Goal: Information Seeking & Learning: Check status

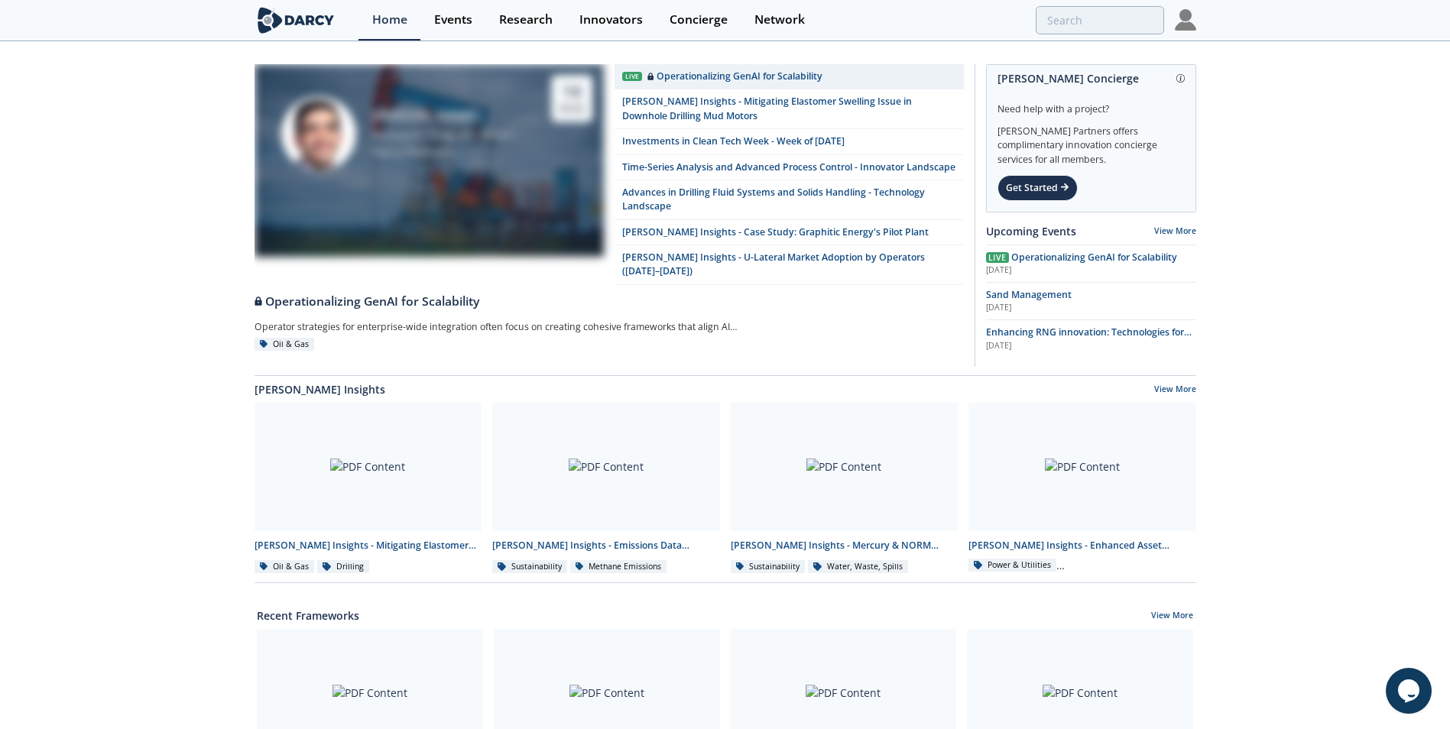
click at [1190, 24] on img at bounding box center [1185, 19] width 21 height 21
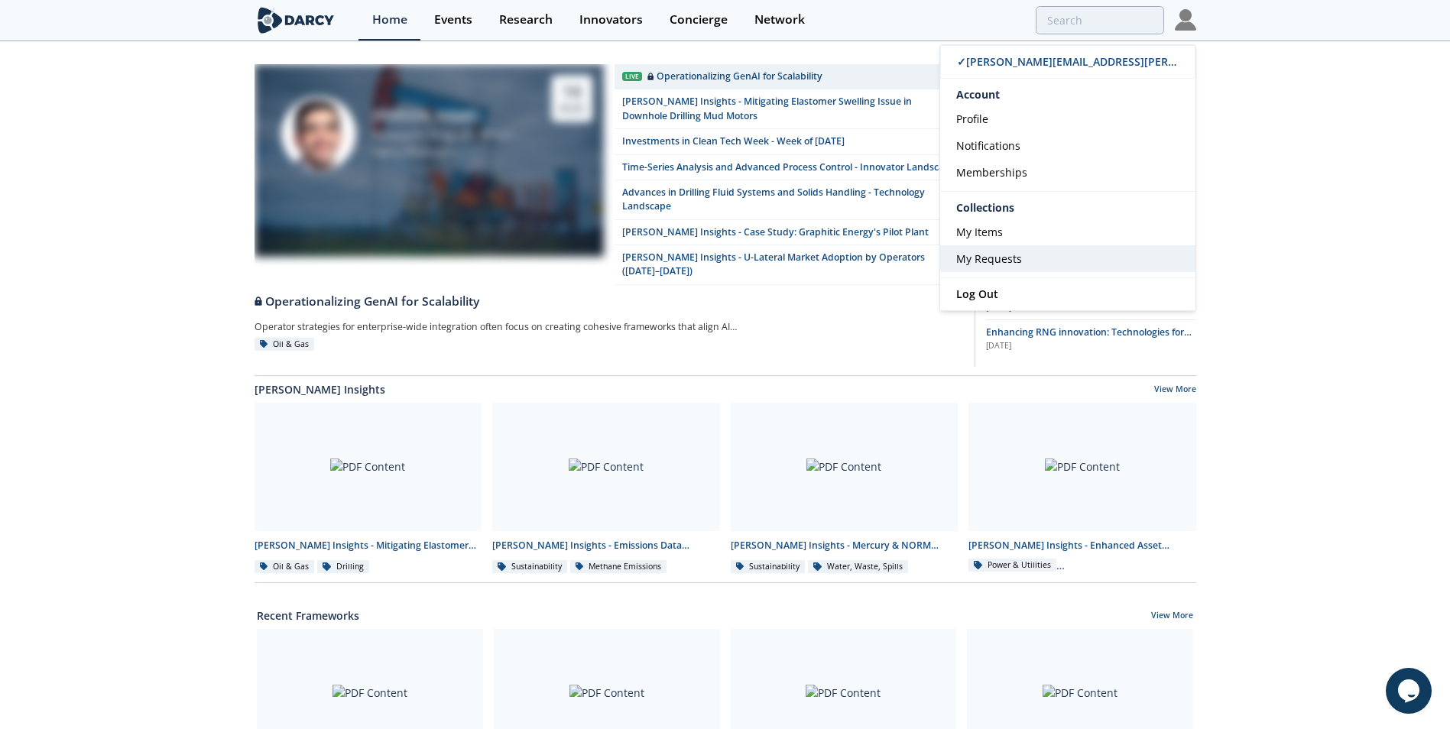
click at [1002, 258] on span "My Requests" at bounding box center [989, 259] width 66 height 15
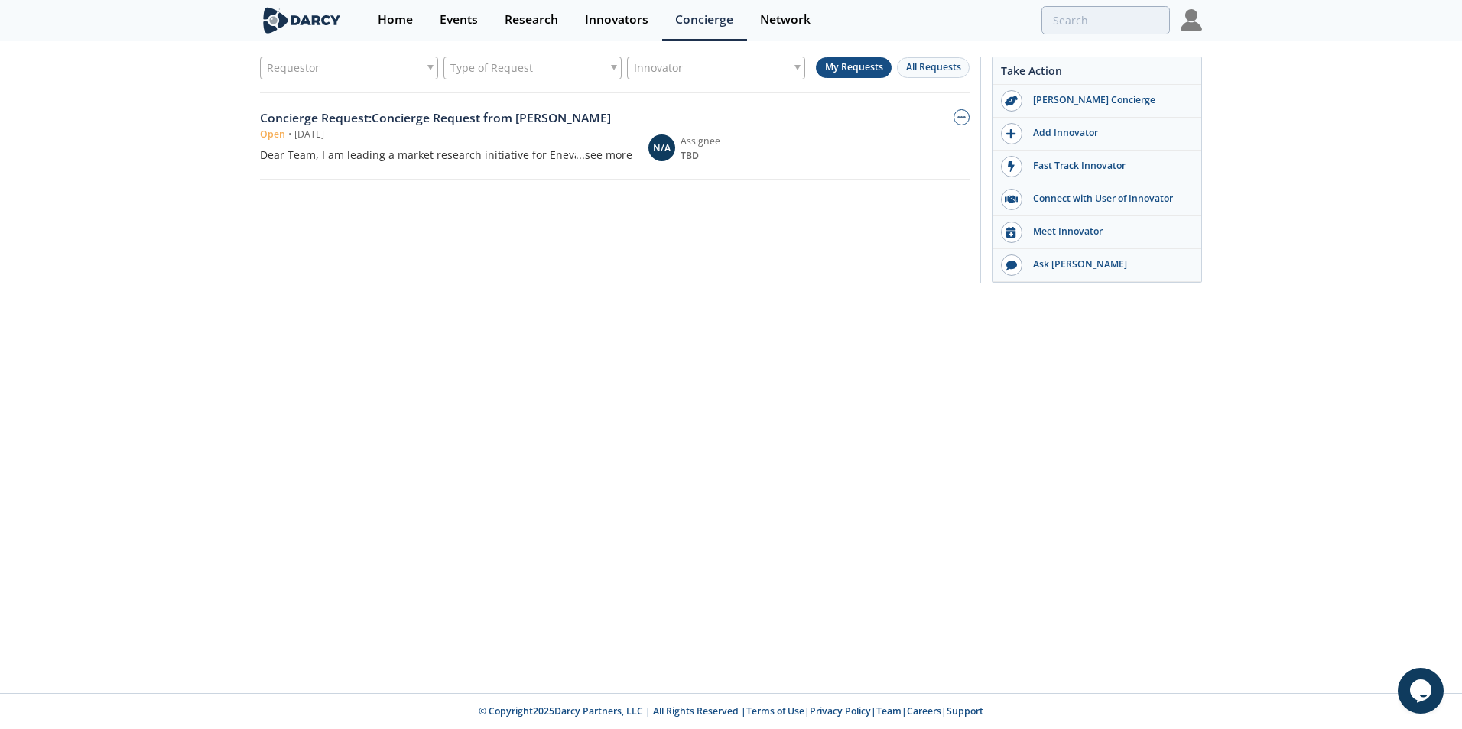
click at [456, 133] on div "Open • [DATE]" at bounding box center [446, 135] width 372 height 14
click at [338, 121] on div "Concierge Request : Concierge Request from [PERSON_NAME]" at bounding box center [446, 118] width 372 height 18
click at [434, 117] on div "Concierge Request : Concierge Request from [PERSON_NAME]" at bounding box center [446, 118] width 372 height 18
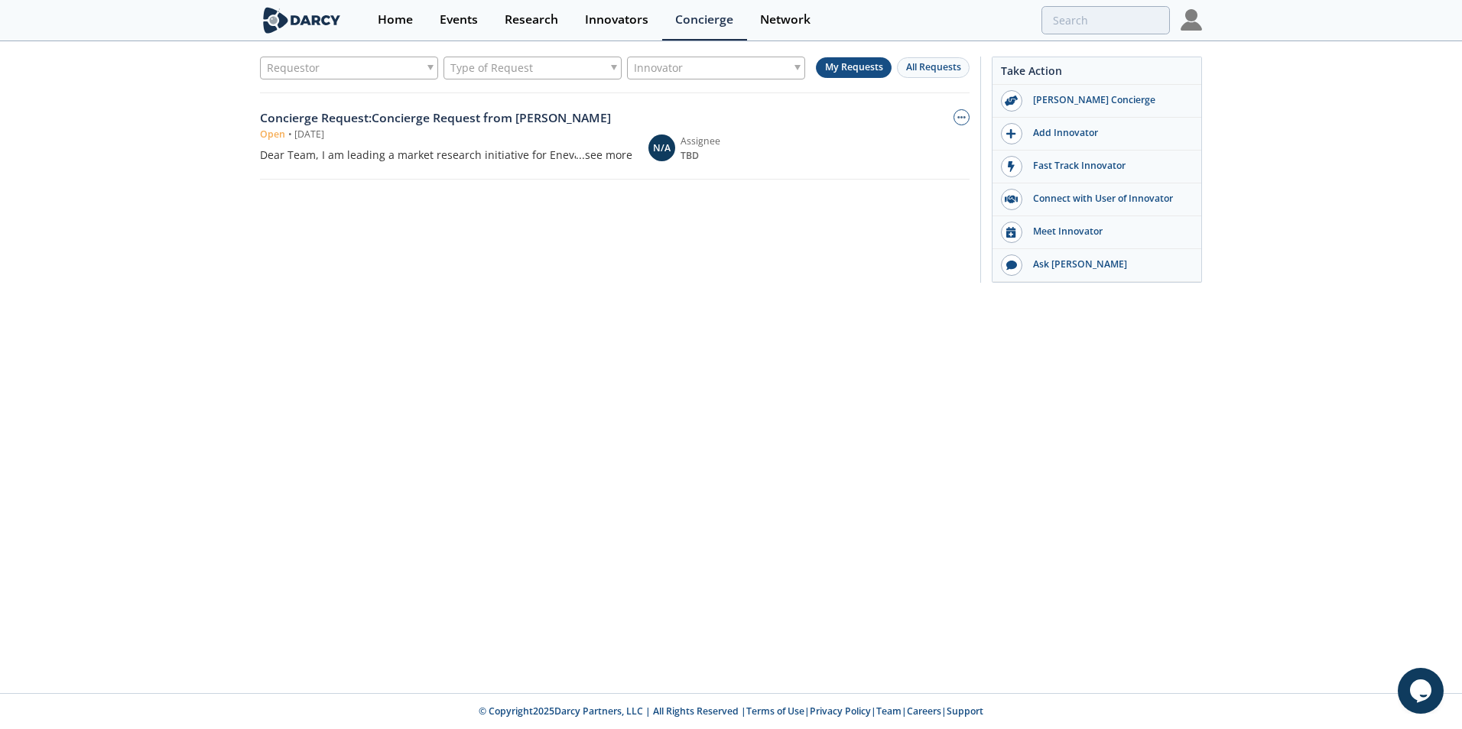
drag, startPoint x: 434, startPoint y: 117, endPoint x: 422, endPoint y: 229, distance: 112.3
click at [422, 229] on div "Requestor Type of Request Innovator My Requests All Requests Concierge Request …" at bounding box center [614, 167] width 709 height 221
click at [961, 122] on button "button" at bounding box center [961, 117] width 16 height 16
click at [677, 200] on div "Requestor Type of Request Innovator My Requests All Requests Concierge Request …" at bounding box center [614, 167] width 709 height 221
click at [271, 128] on span "Open" at bounding box center [272, 135] width 25 height 14
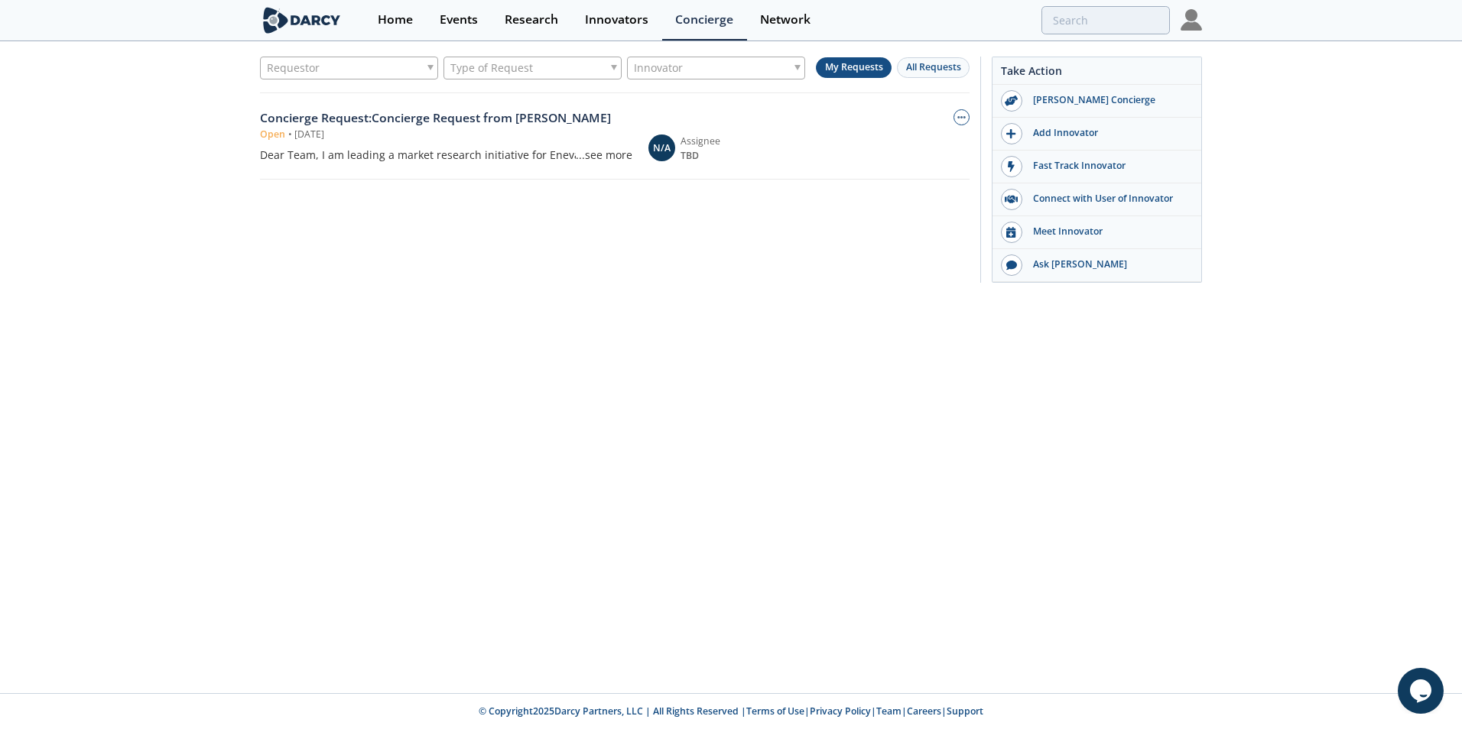
click at [302, 115] on div "Concierge Request : Concierge Request from [PERSON_NAME]" at bounding box center [446, 118] width 372 height 18
click at [352, 170] on div "Concierge Request : Concierge Request from [PERSON_NAME] Open • [DATE] Dear Tea…" at bounding box center [614, 136] width 709 height 86
click at [378, 152] on div "Dear Team, I am leading a market research initiative for Eneva and my focus is …" at bounding box center [446, 155] width 372 height 16
click at [382, 151] on div "Dear Team, I am leading a market research initiative for Eneva and my focus is …" at bounding box center [446, 155] width 372 height 16
click at [605, 151] on div "...see more" at bounding box center [604, 155] width 57 height 16
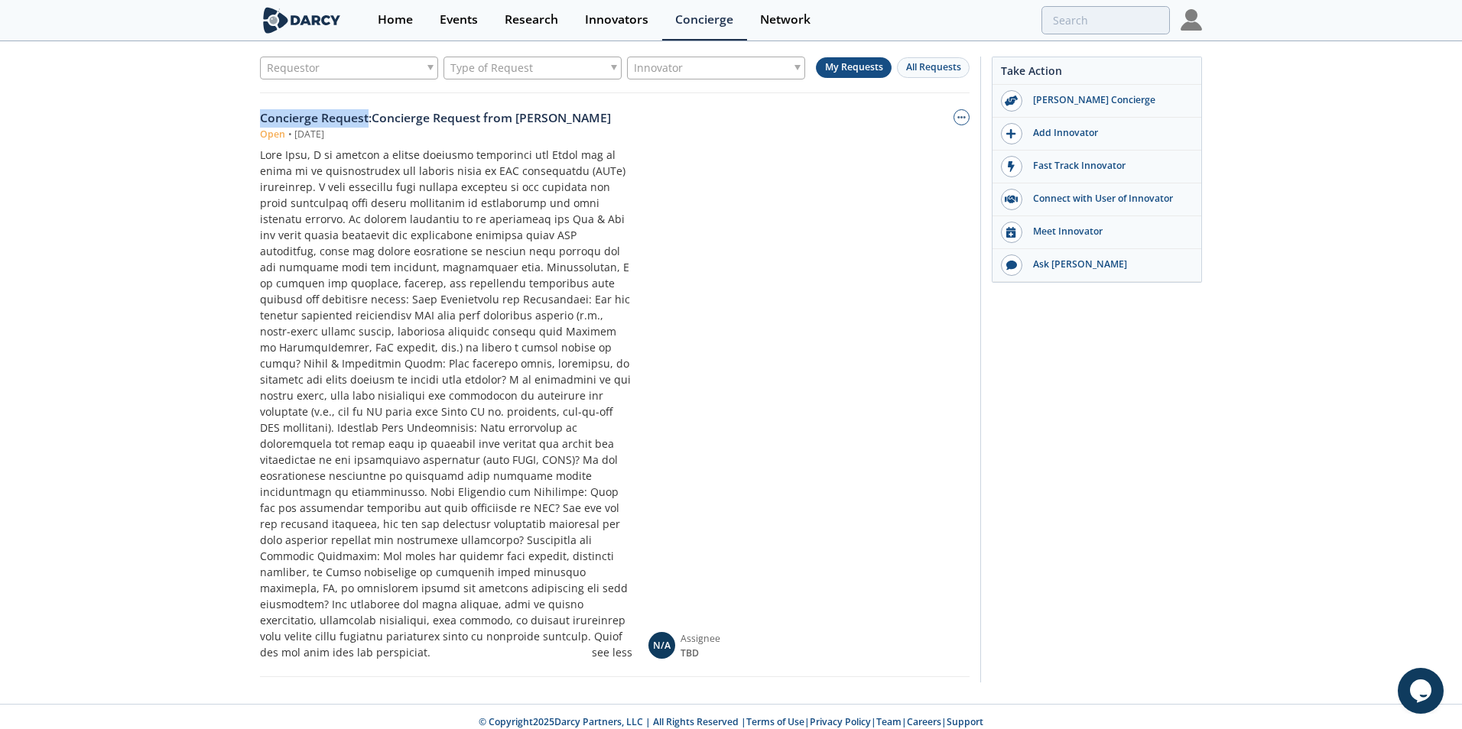
drag, startPoint x: 260, startPoint y: 122, endPoint x: 368, endPoint y: 118, distance: 108.6
click at [368, 118] on div "Concierge Request : Concierge Request from [PERSON_NAME]" at bounding box center [446, 118] width 372 height 18
copy div "Concierge Request"
click at [457, 122] on div "Concierge Request : Concierge Request from [PERSON_NAME]" at bounding box center [446, 118] width 372 height 18
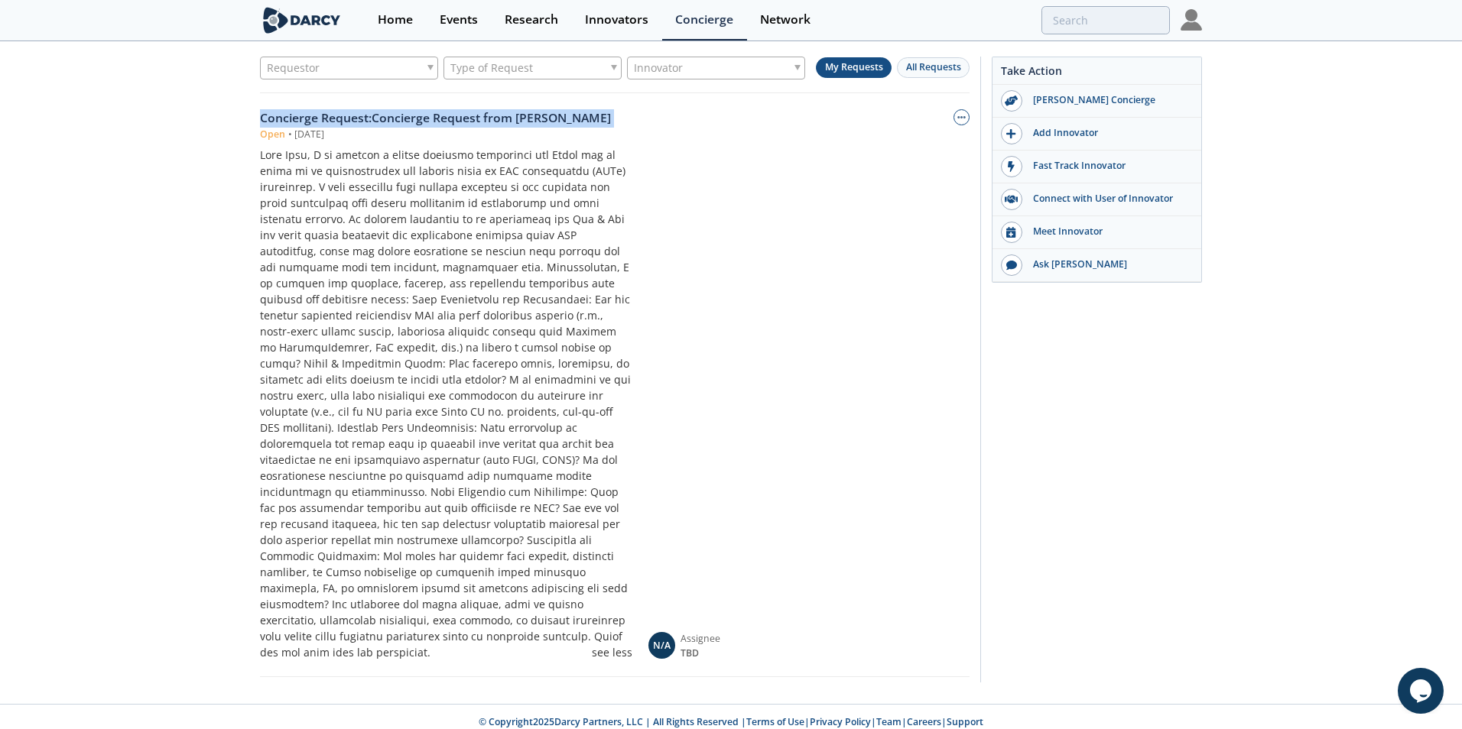
click at [457, 122] on div "Concierge Request : Concierge Request from [PERSON_NAME]" at bounding box center [446, 118] width 372 height 18
drag, startPoint x: 457, startPoint y: 122, endPoint x: 653, endPoint y: 171, distance: 201.9
click at [653, 171] on div "Concierge Request : Concierge Request from [PERSON_NAME] Open • [DATE] see less…" at bounding box center [614, 384] width 709 height 551
